Goal: Task Accomplishment & Management: Manage account settings

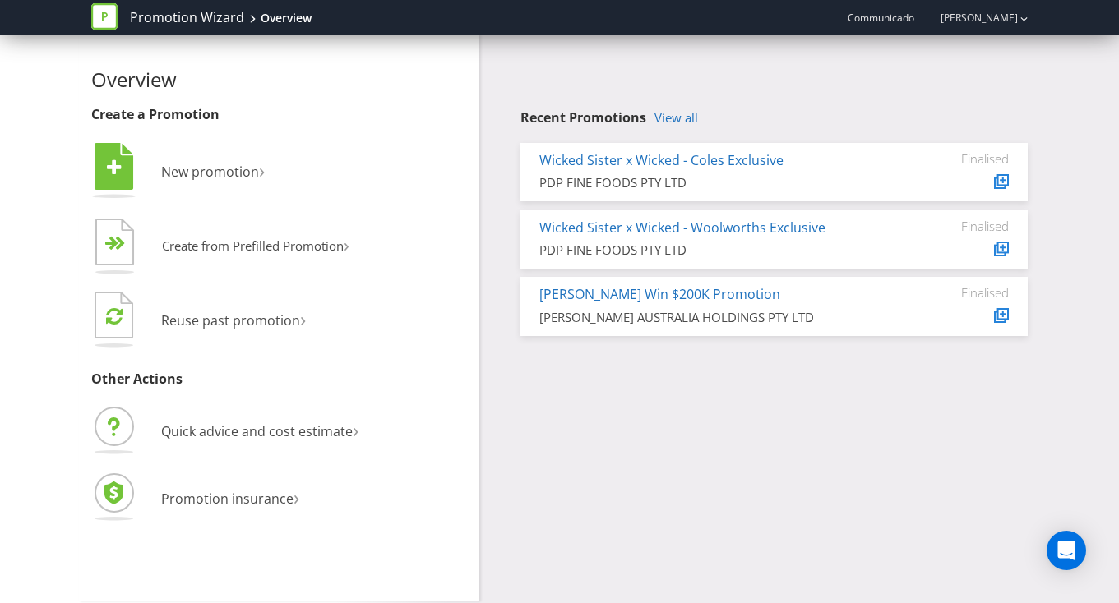
click at [913, 13] on span "Communicado" at bounding box center [881, 18] width 67 height 14
click at [1006, 16] on link "[PERSON_NAME]" at bounding box center [971, 18] width 94 height 14
click at [895, 66] on div "Recent Promotions View all Wicked Sister x Wicked - Coles Exclusive PDP FINE FO…" at bounding box center [759, 189] width 561 height 309
click at [1020, 12] on div "button" at bounding box center [1023, 17] width 7 height 27
click at [1009, 55] on strong "Logout" at bounding box center [1016, 51] width 42 height 16
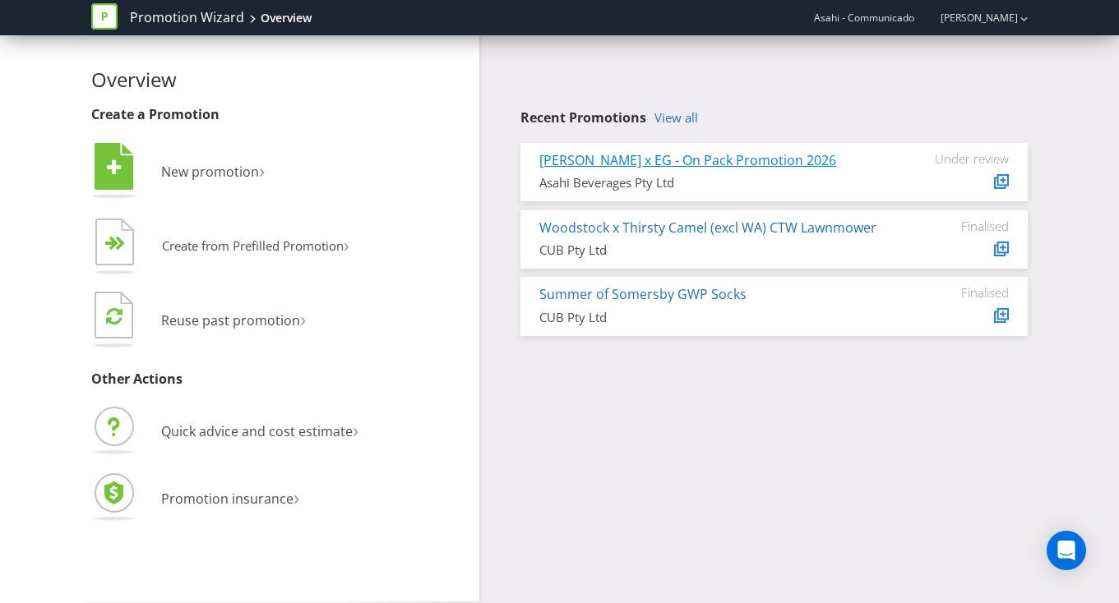
click at [650, 158] on link "[PERSON_NAME] x EG - On Pack Promotion 2026" at bounding box center [687, 160] width 297 height 18
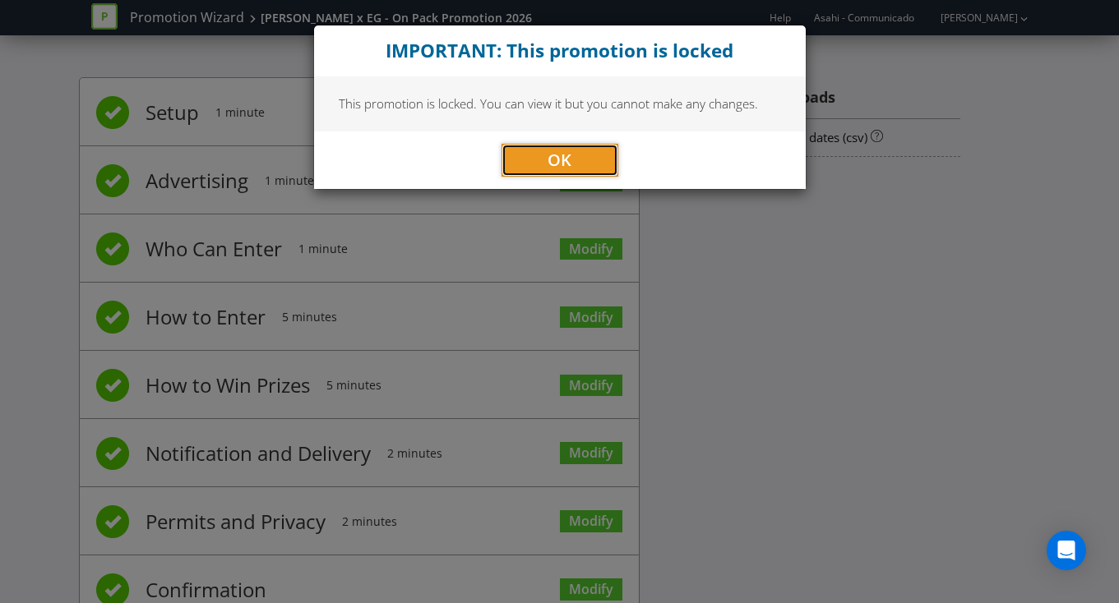
click at [576, 156] on button "OK" at bounding box center [560, 160] width 117 height 33
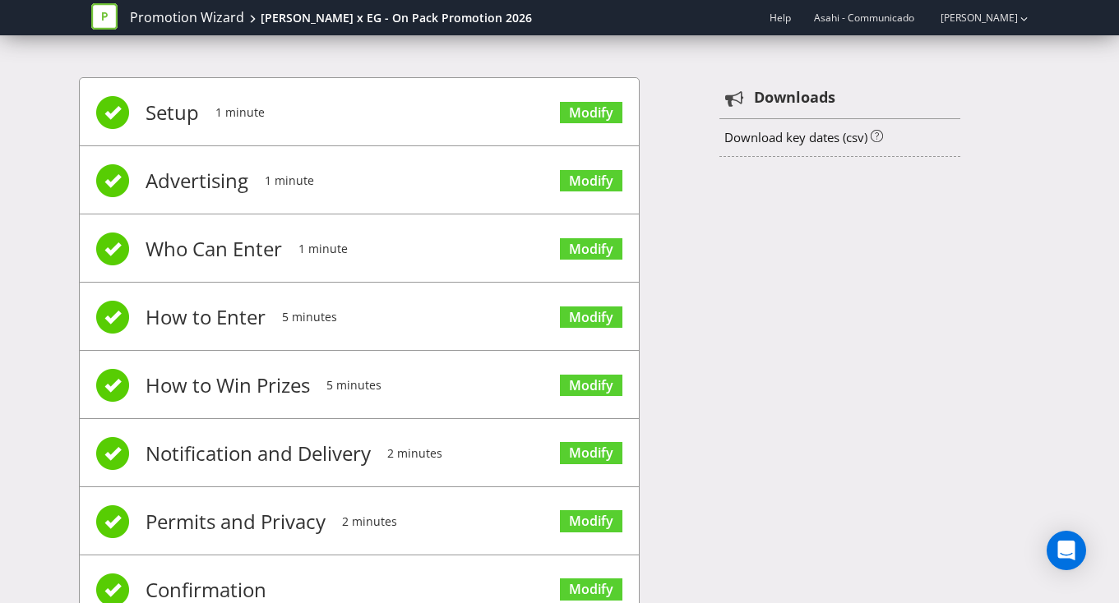
scroll to position [59, 0]
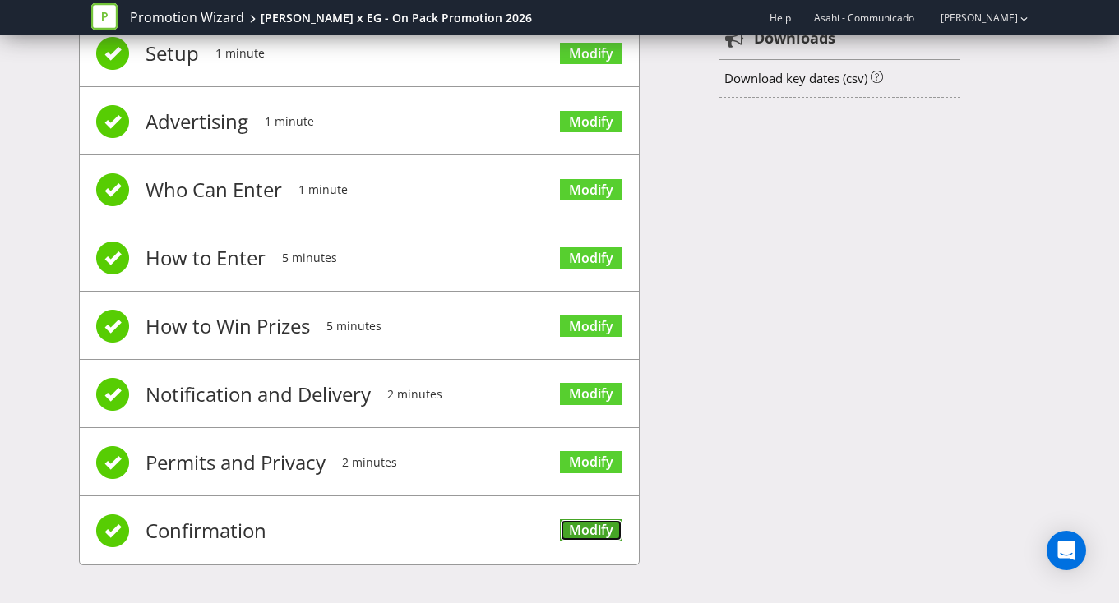
click at [581, 525] on link "Modify" at bounding box center [591, 531] width 62 height 22
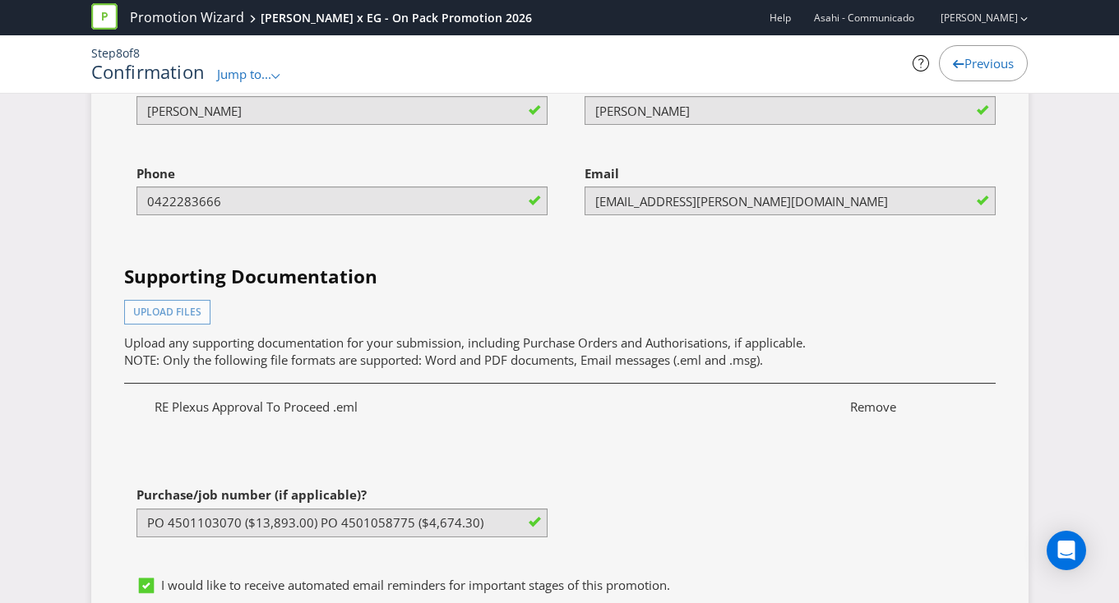
scroll to position [6384, 0]
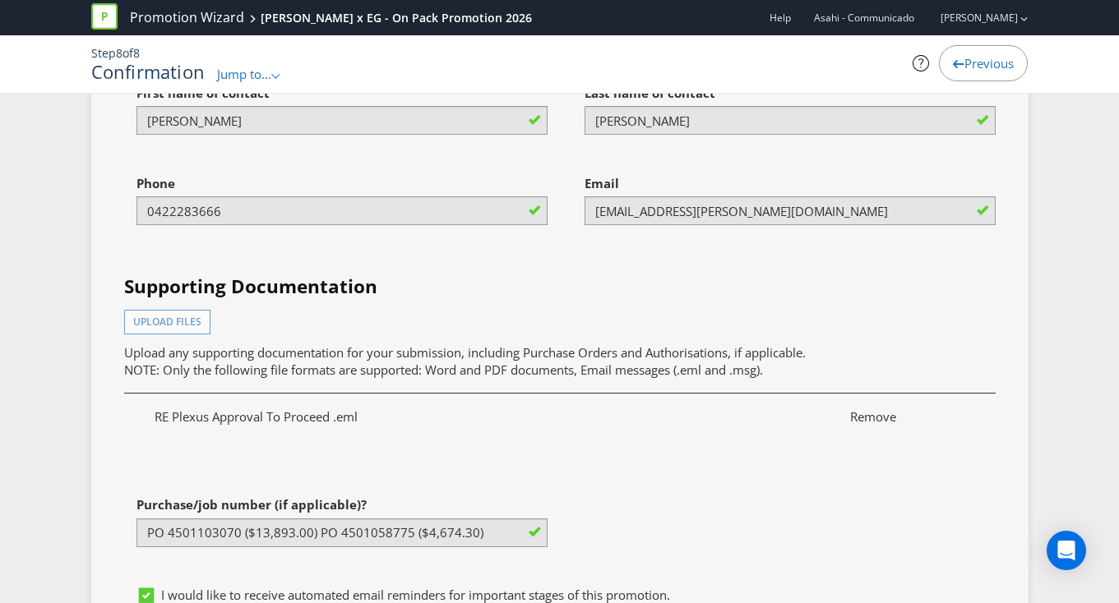
click at [909, 17] on span "Asahi - Communicado" at bounding box center [864, 18] width 100 height 14
click at [986, 20] on link "[PERSON_NAME]" at bounding box center [971, 18] width 94 height 14
click at [997, 51] on strong "Logout" at bounding box center [1016, 51] width 42 height 16
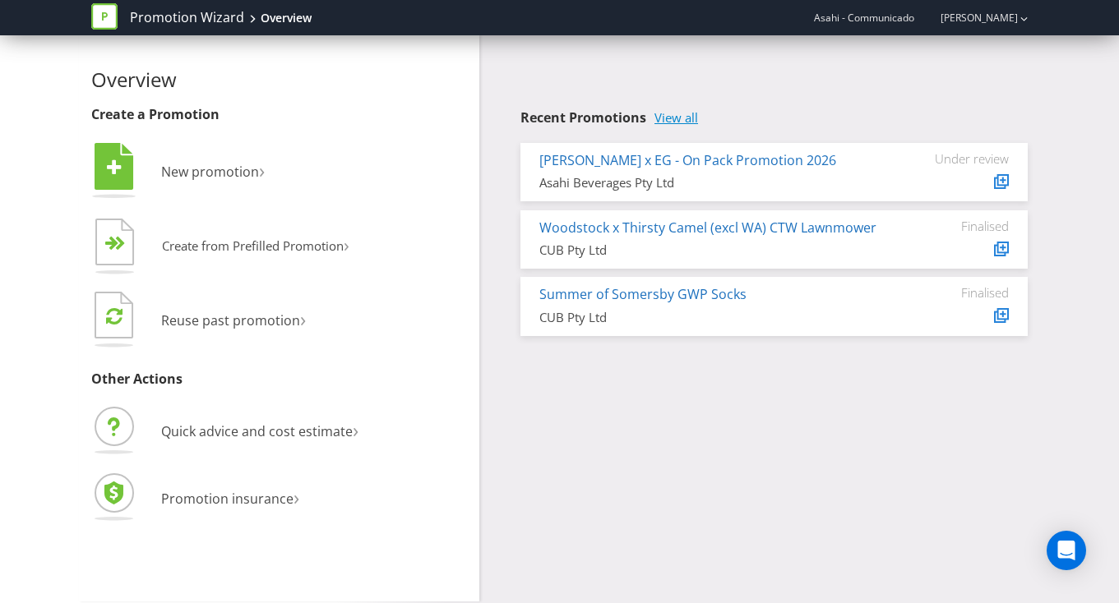
click at [682, 125] on link "View all" at bounding box center [676, 118] width 44 height 14
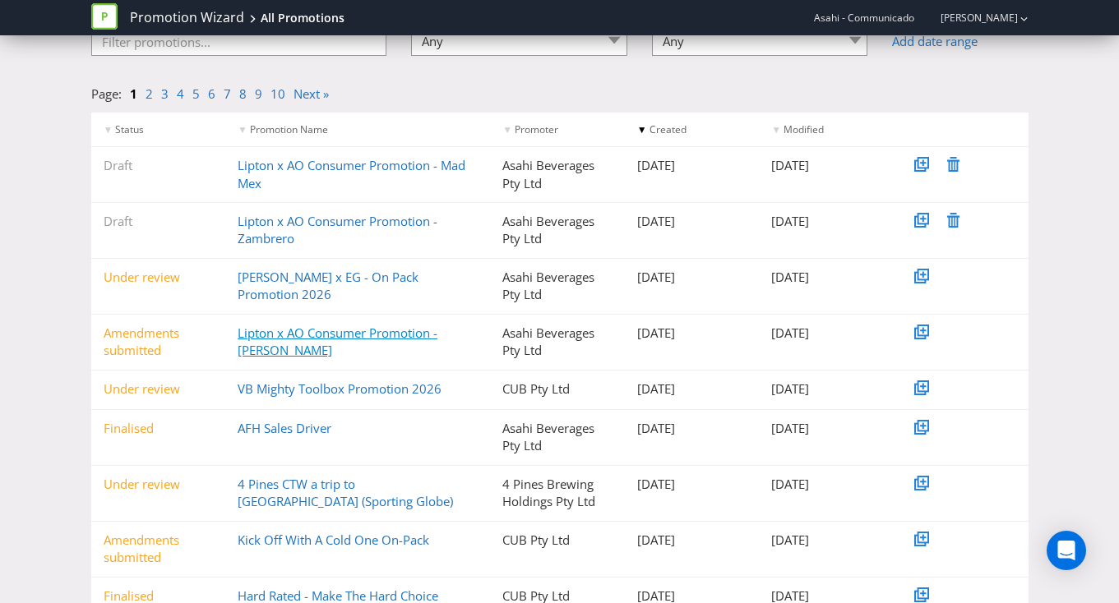
click at [345, 337] on link "Lipton x AO Consumer Promotion - Sushi Sushi" at bounding box center [338, 342] width 200 height 34
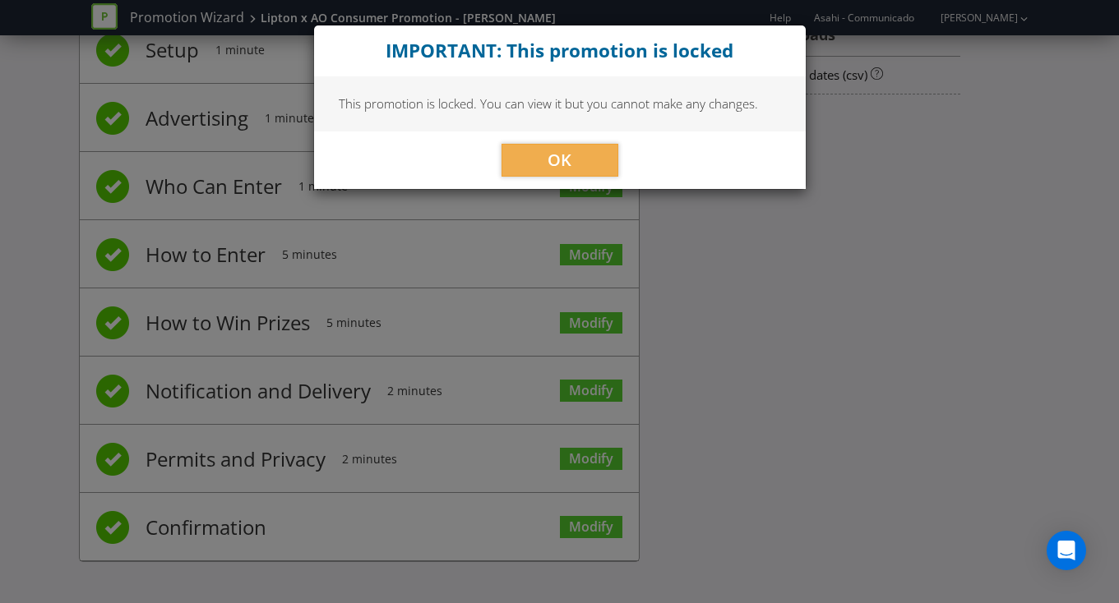
scroll to position [59, 0]
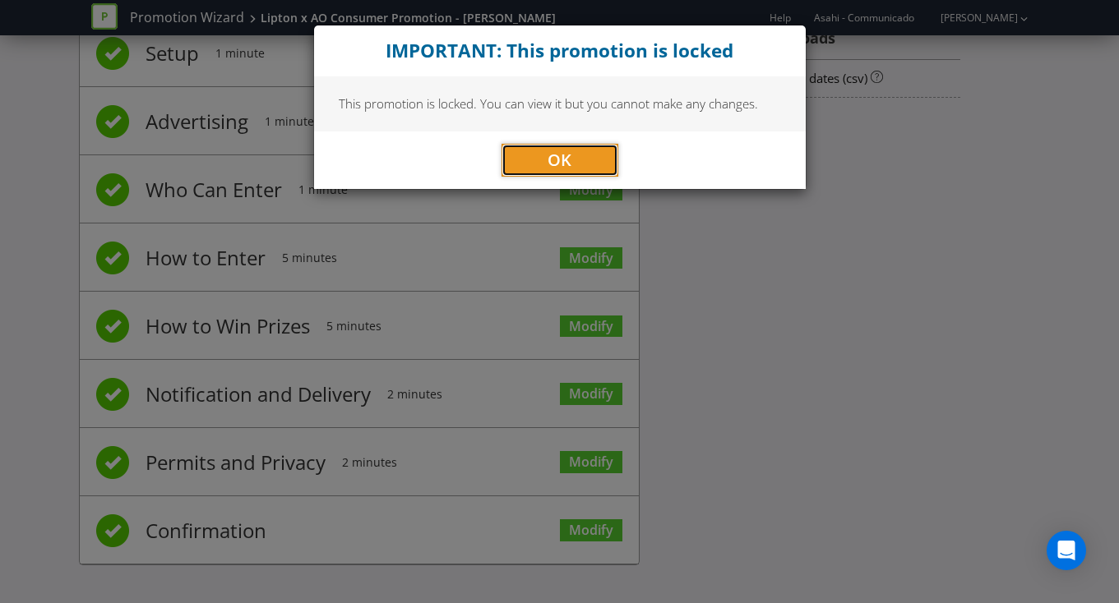
click at [560, 146] on button "OK" at bounding box center [560, 160] width 117 height 33
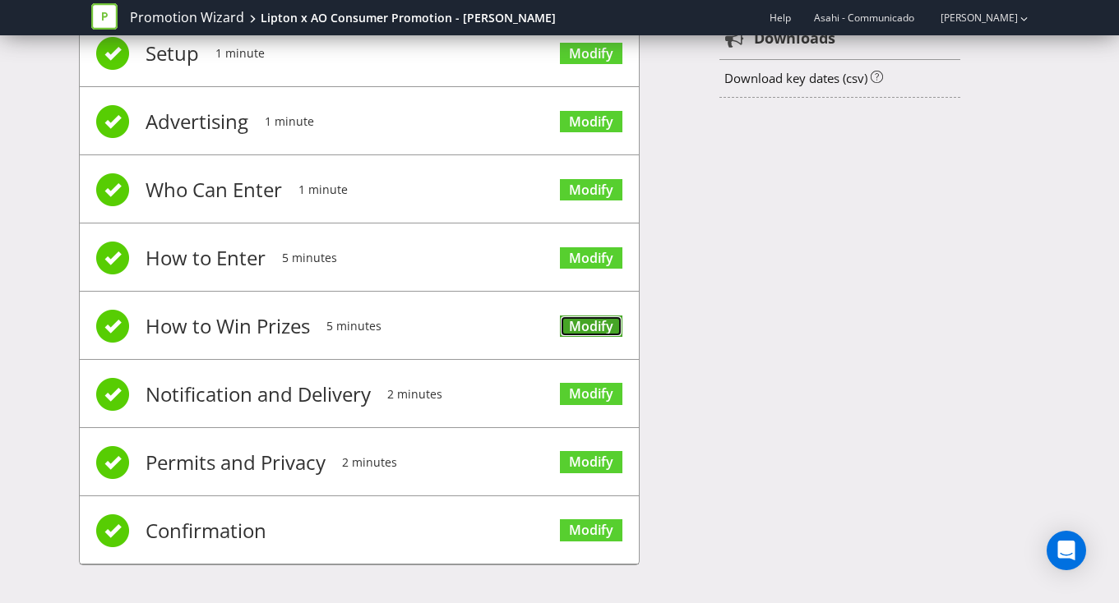
click at [588, 321] on link "Modify" at bounding box center [591, 327] width 62 height 22
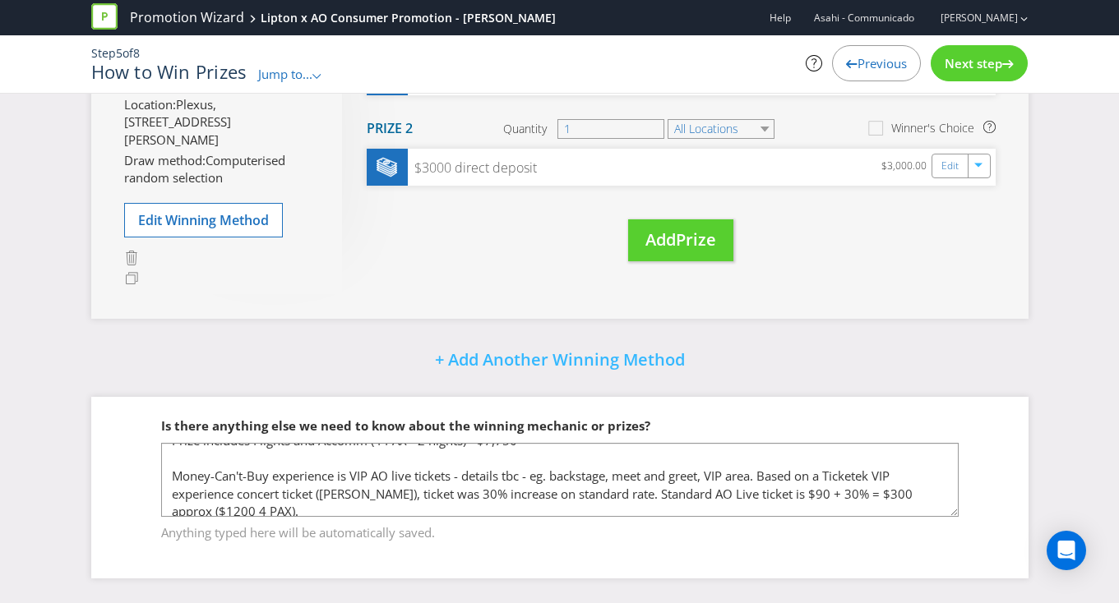
scroll to position [19, 0]
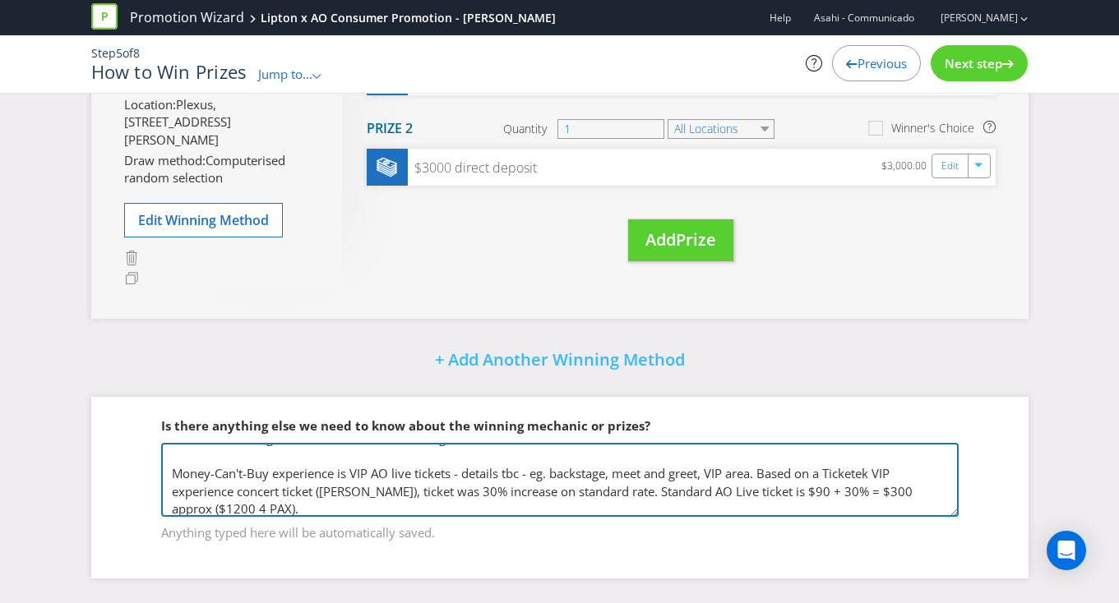
drag, startPoint x: 654, startPoint y: 493, endPoint x: 965, endPoint y: 508, distance: 312.0
click at [965, 508] on fieldset "Is there anything else we need to know about the winning mechanic or prizes? Pr…" at bounding box center [560, 469] width 872 height 169
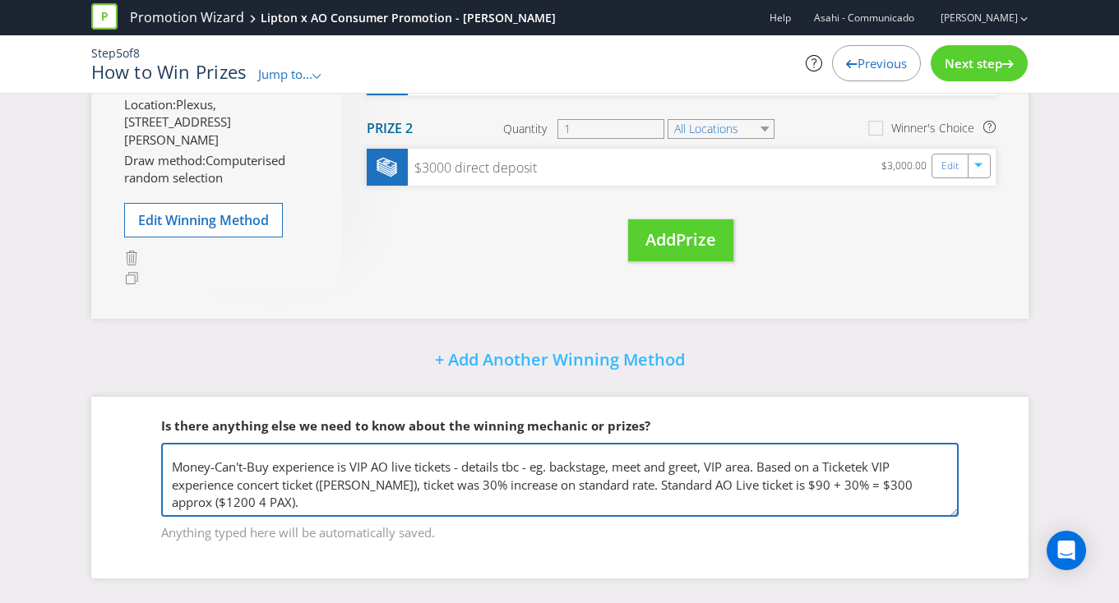
scroll to position [0, 0]
